Goal: Information Seeking & Learning: Learn about a topic

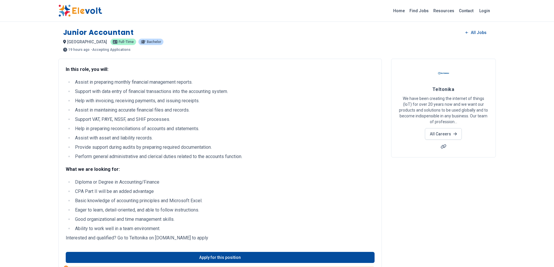
click at [86, 9] on img at bounding box center [81, 11] width 44 height 12
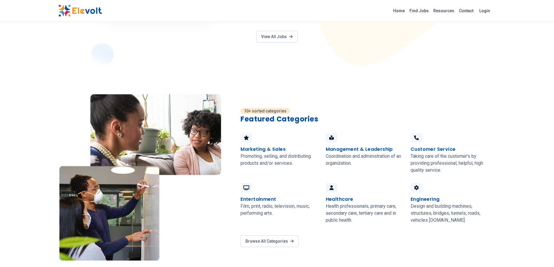
scroll to position [398, 0]
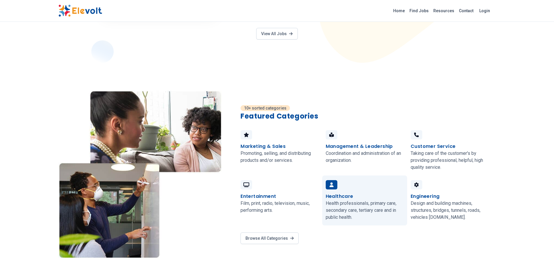
click at [337, 193] on h4 "Healthcare" at bounding box center [340, 196] width 28 height 7
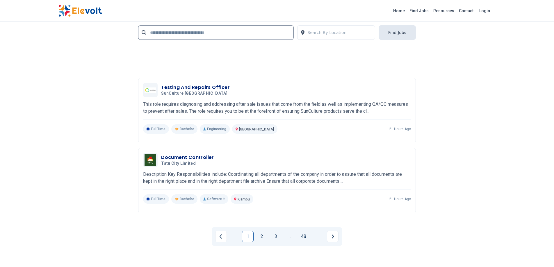
scroll to position [1251, 0]
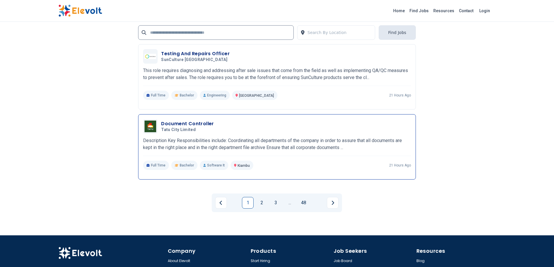
click at [180, 121] on h3 "Document Controller" at bounding box center [187, 124] width 53 height 7
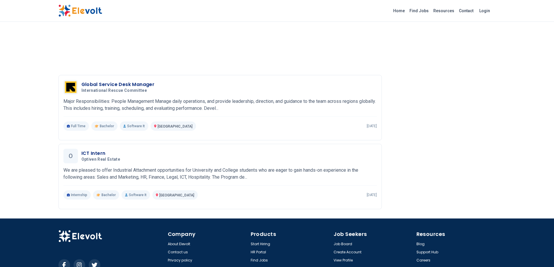
scroll to position [598, 0]
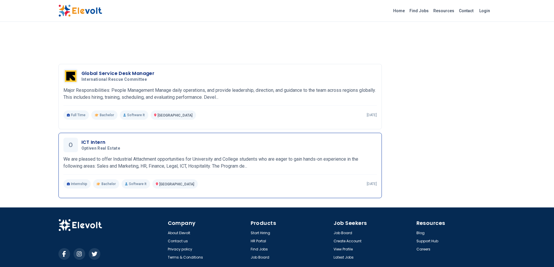
click at [104, 146] on h3 "ICT Intern" at bounding box center [101, 142] width 41 height 7
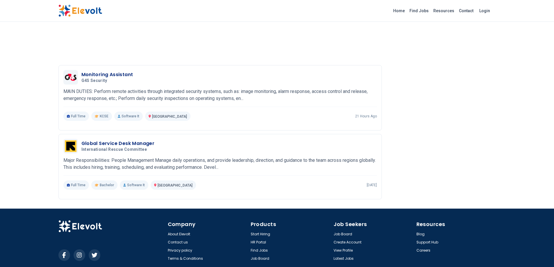
scroll to position [597, 0]
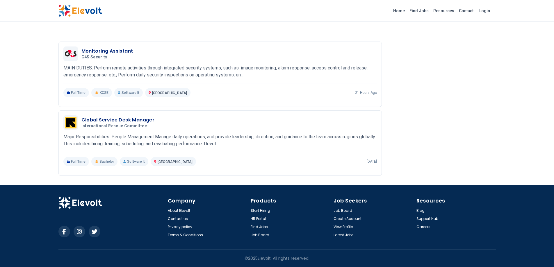
click at [80, 6] on img at bounding box center [81, 11] width 44 height 12
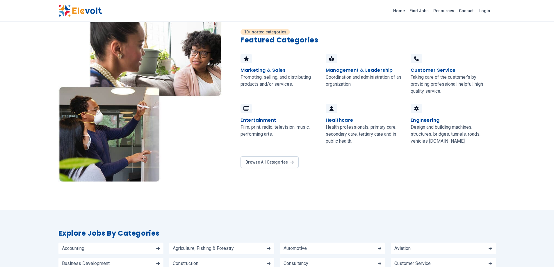
scroll to position [472, 0]
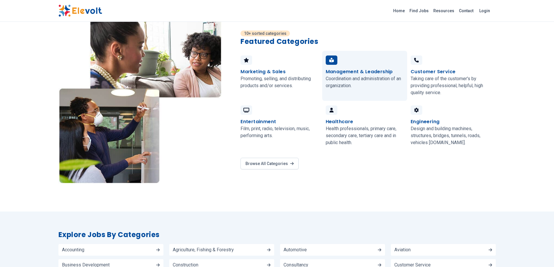
click at [357, 68] on h4 "Management & Leadership" at bounding box center [359, 71] width 67 height 7
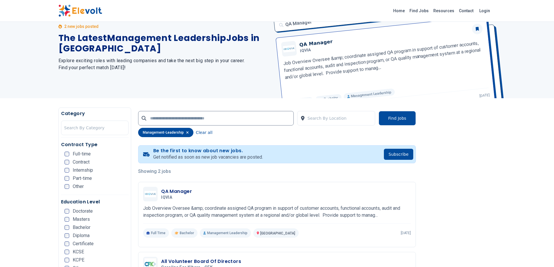
scroll to position [18, 0]
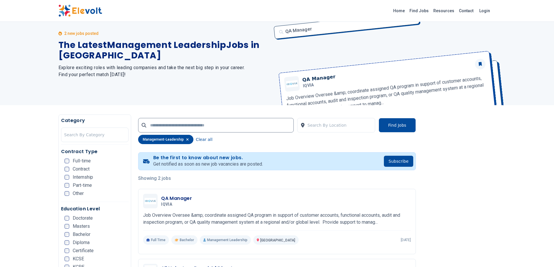
click at [89, 10] on img at bounding box center [81, 11] width 44 height 12
